Goal: Find specific page/section: Find specific page/section

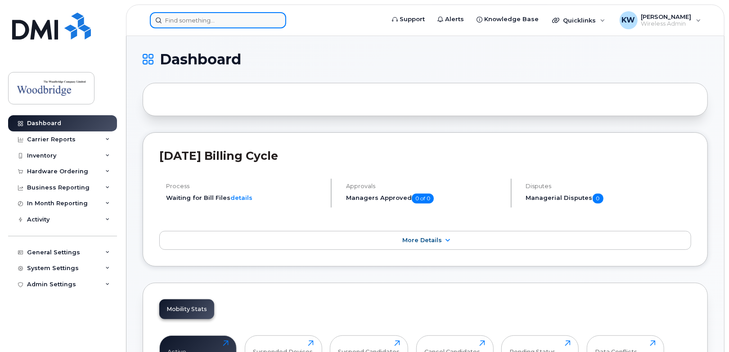
click at [177, 23] on input at bounding box center [218, 20] width 136 height 16
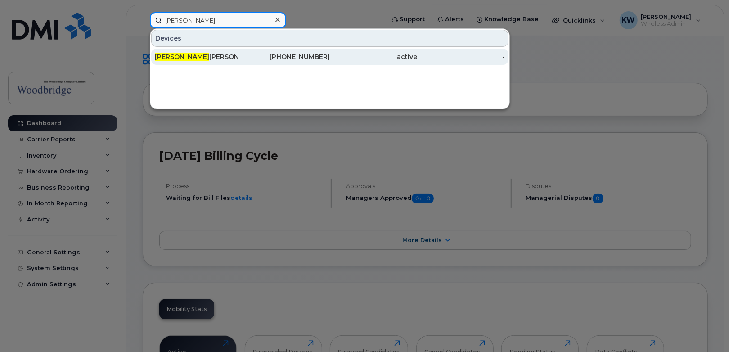
type input "sara c"
click at [179, 53] on div "Sara C oltman-cell" at bounding box center [199, 56] width 88 height 9
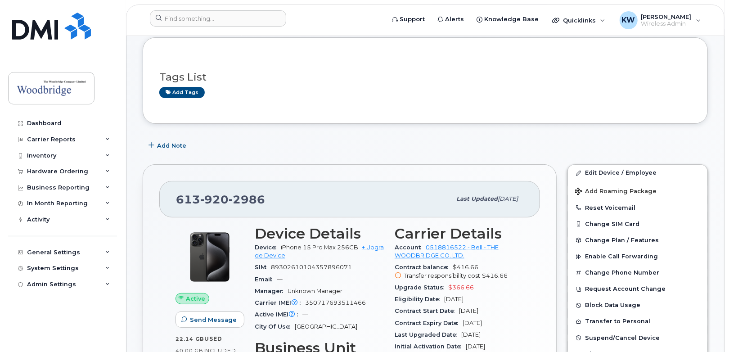
scroll to position [90, 0]
